Goal: Transaction & Acquisition: Purchase product/service

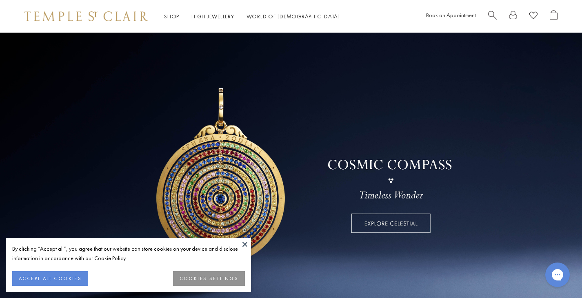
click at [246, 243] on button at bounding box center [245, 244] width 12 height 12
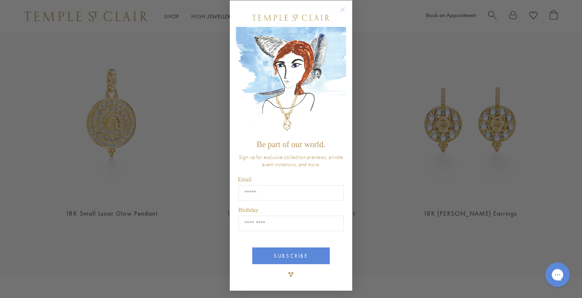
scroll to position [7, 0]
click at [343, 7] on circle "Close dialog" at bounding box center [343, 10] width 10 height 10
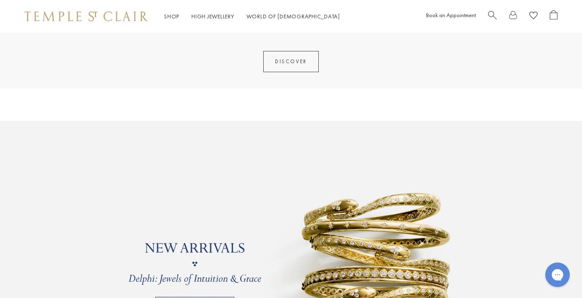
scroll to position [704, 0]
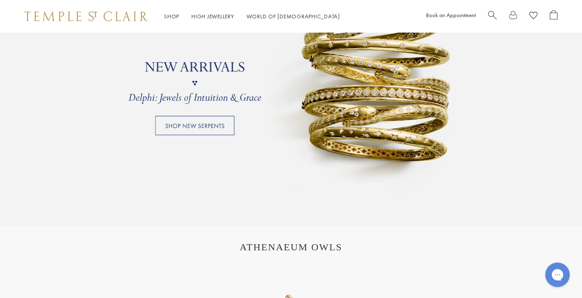
click at [391, 113] on link at bounding box center [291, 83] width 582 height 286
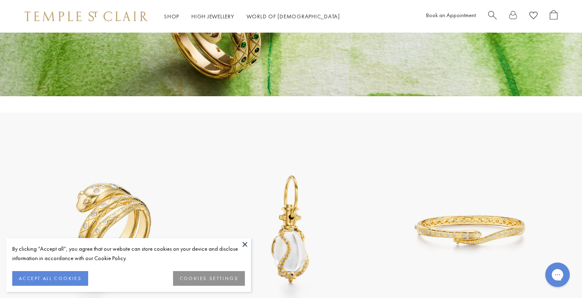
click at [242, 241] on button at bounding box center [245, 244] width 12 height 12
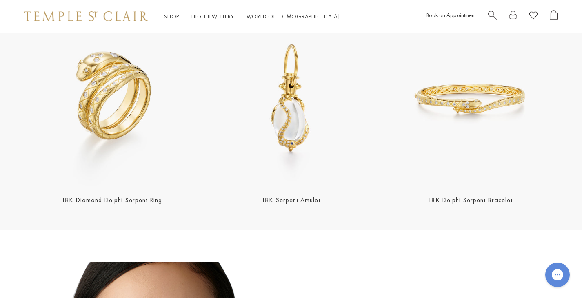
scroll to position [311, 0]
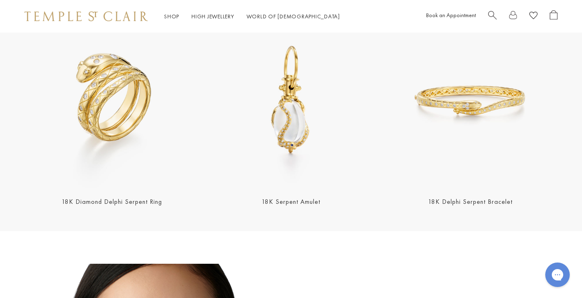
click at [137, 126] on img at bounding box center [111, 100] width 174 height 174
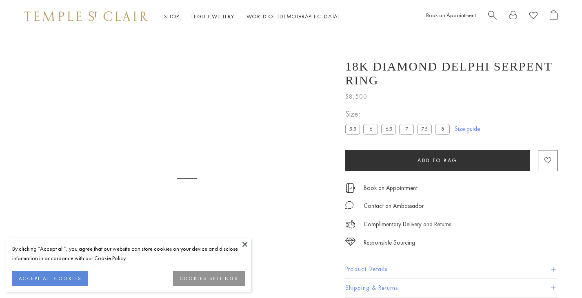
click at [241, 245] on button at bounding box center [245, 244] width 12 height 12
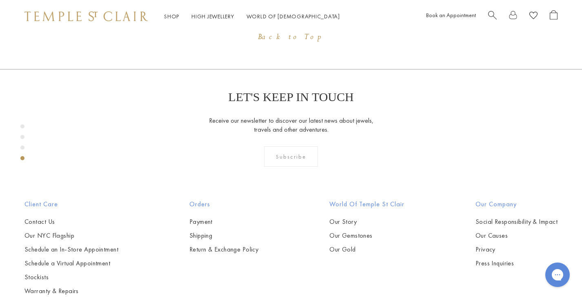
scroll to position [834, 0]
